Goal: Find specific page/section

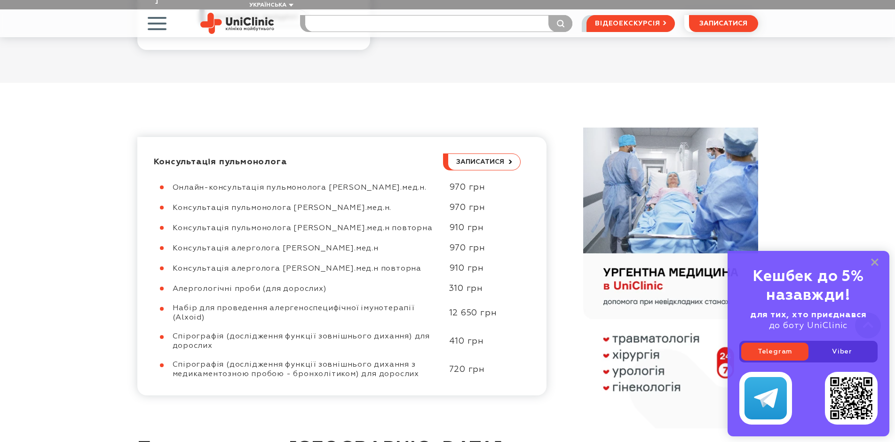
scroll to position [376, 0]
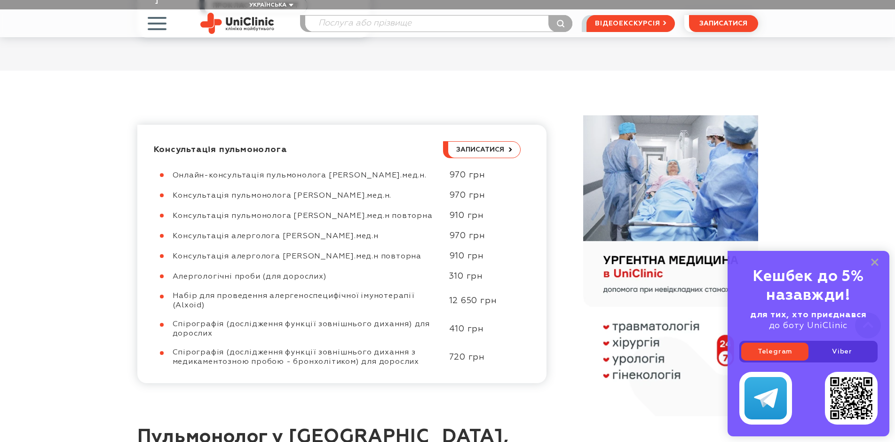
click at [879, 258] on div "Кешбек до 5% назавжди! для тих, хто приєднався до боту UniClinic Telegram Viber" at bounding box center [809, 343] width 162 height 185
click at [878, 262] on icon at bounding box center [875, 262] width 8 height 8
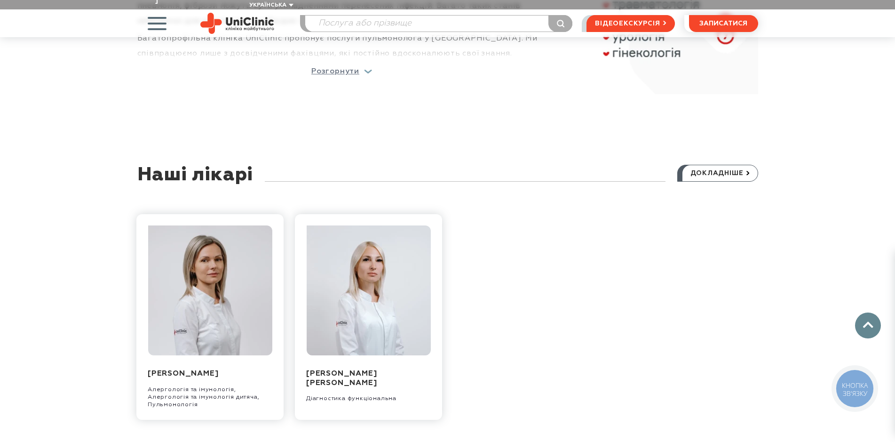
scroll to position [894, 0]
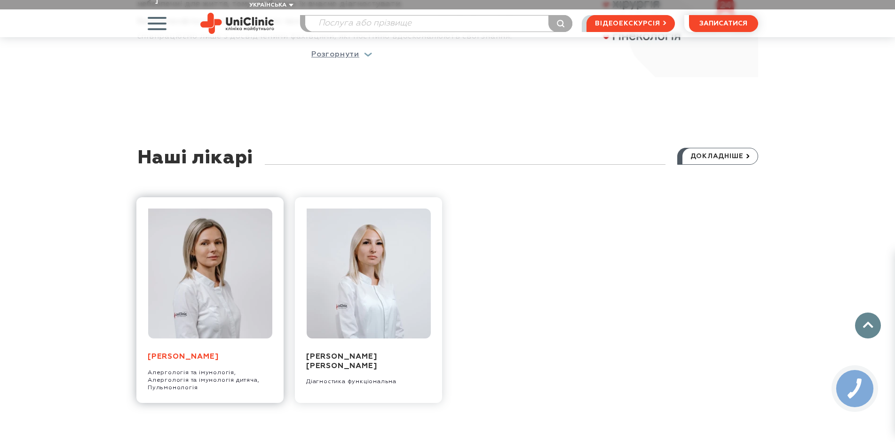
click at [217, 353] on link "[PERSON_NAME]" at bounding box center [183, 357] width 71 height 8
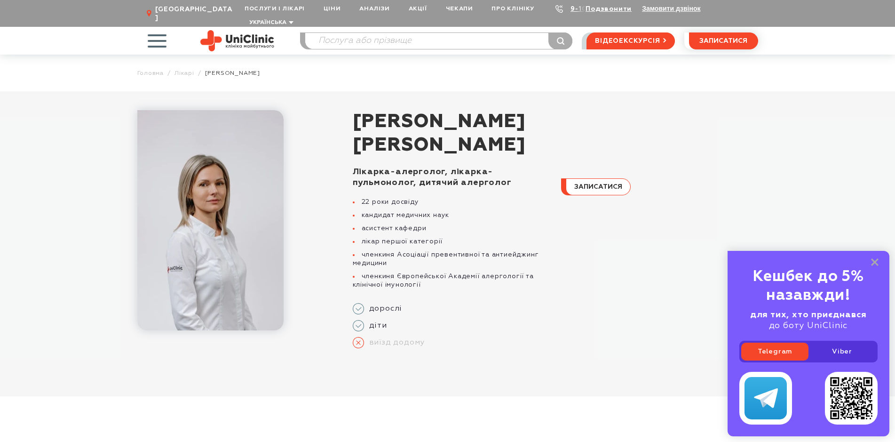
drag, startPoint x: 344, startPoint y: 113, endPoint x: 500, endPoint y: 142, distance: 158.4
click at [500, 142] on div "Курілець Лілія Олегівна Лікарка-алерголог, лікарка-пульмонолог, дитячий алергол…" at bounding box center [542, 236] width 431 height 253
copy h1 "[PERSON_NAME]"
